Goal: Go to known website: Access a specific website the user already knows

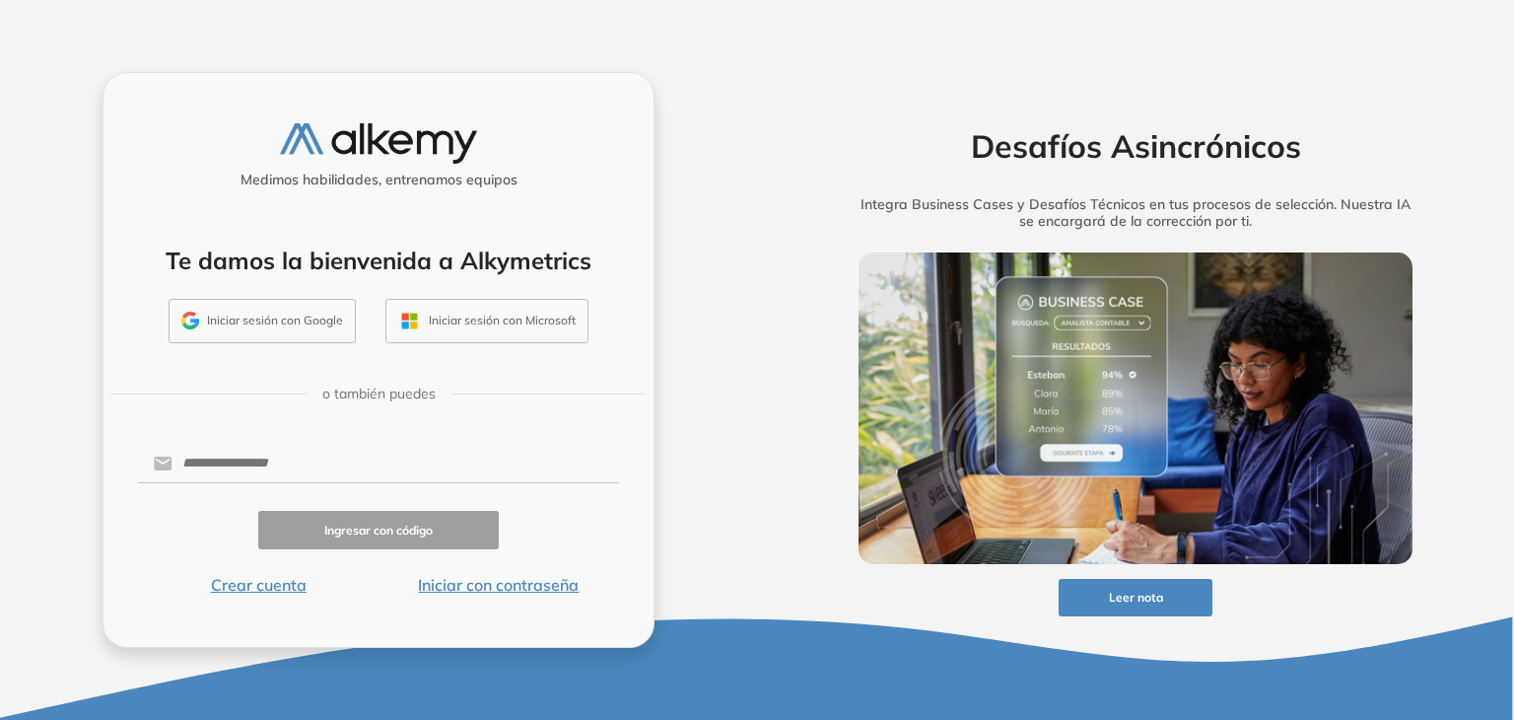
click at [304, 316] on button "Iniciar sesión con Google" at bounding box center [262, 321] width 187 height 45
